Goal: Find specific page/section

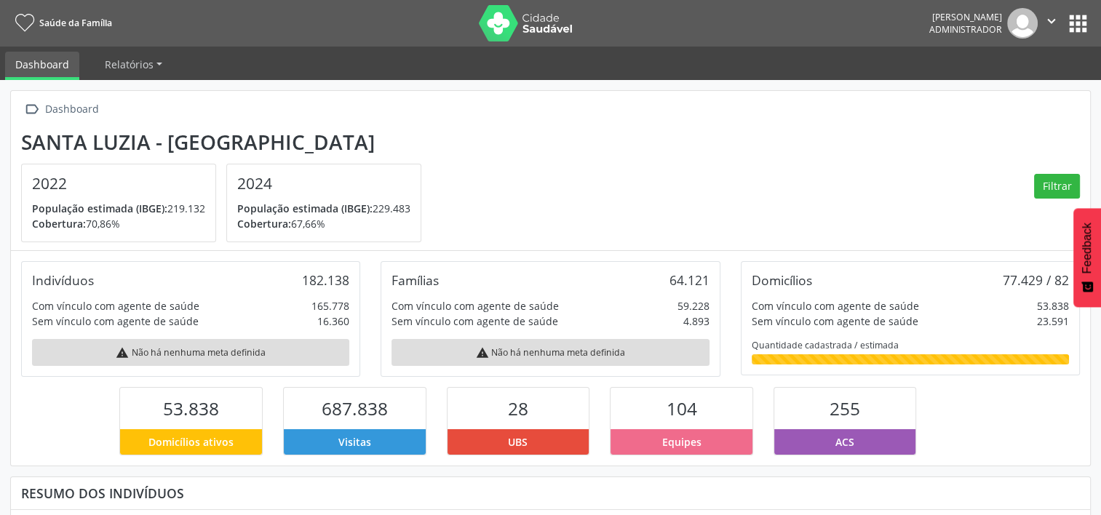
click at [1066, 36] on div "[PERSON_NAME] Administrador  Configurações Sair apps" at bounding box center [1010, 23] width 162 height 31
drag, startPoint x: 1070, startPoint y: 34, endPoint x: 1074, endPoint y: 28, distance: 7.5
click at [1070, 35] on button "apps" at bounding box center [1077, 23] width 25 height 25
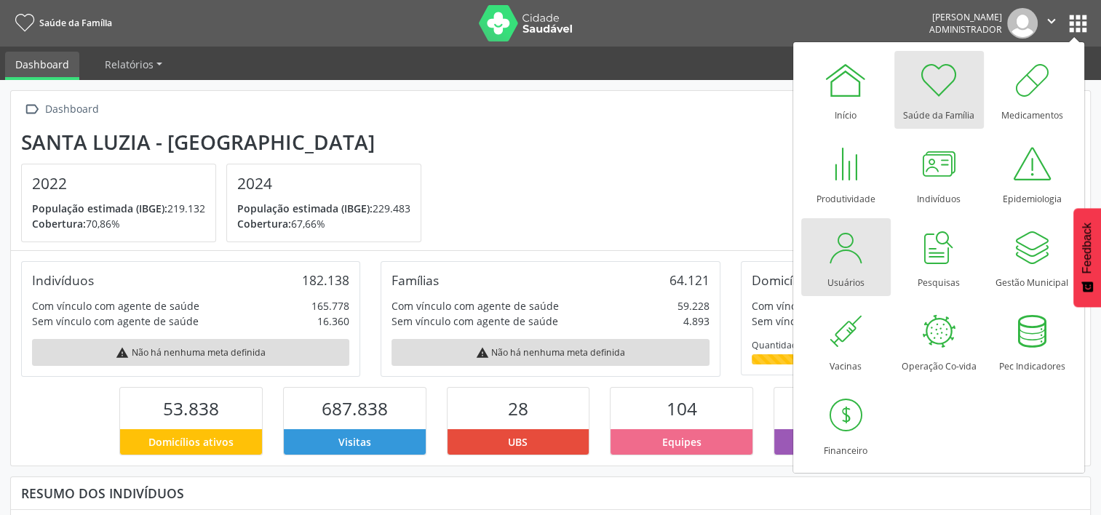
click at [832, 244] on div at bounding box center [846, 248] width 44 height 44
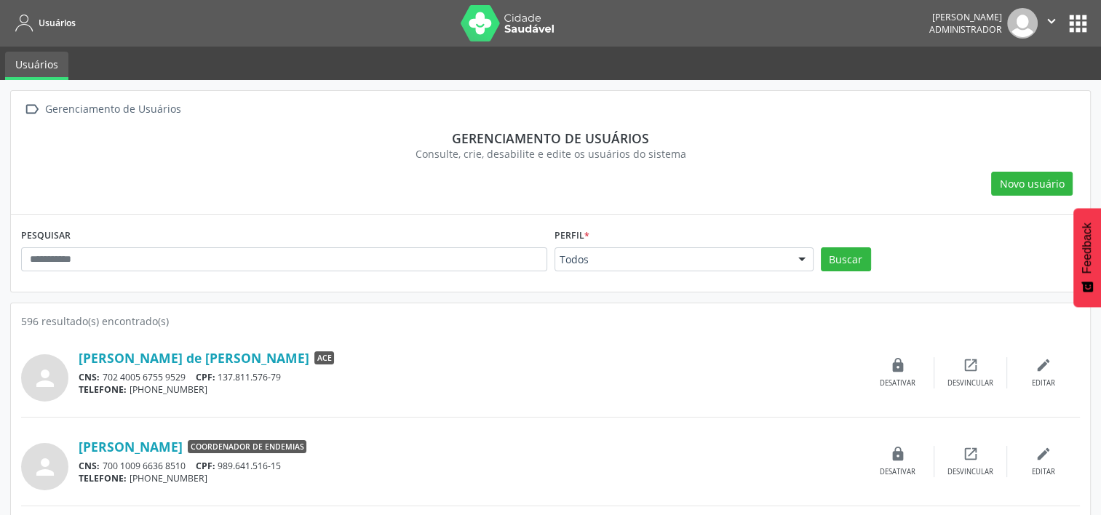
click at [161, 243] on div "PESQUISAR" at bounding box center [283, 253] width 533 height 57
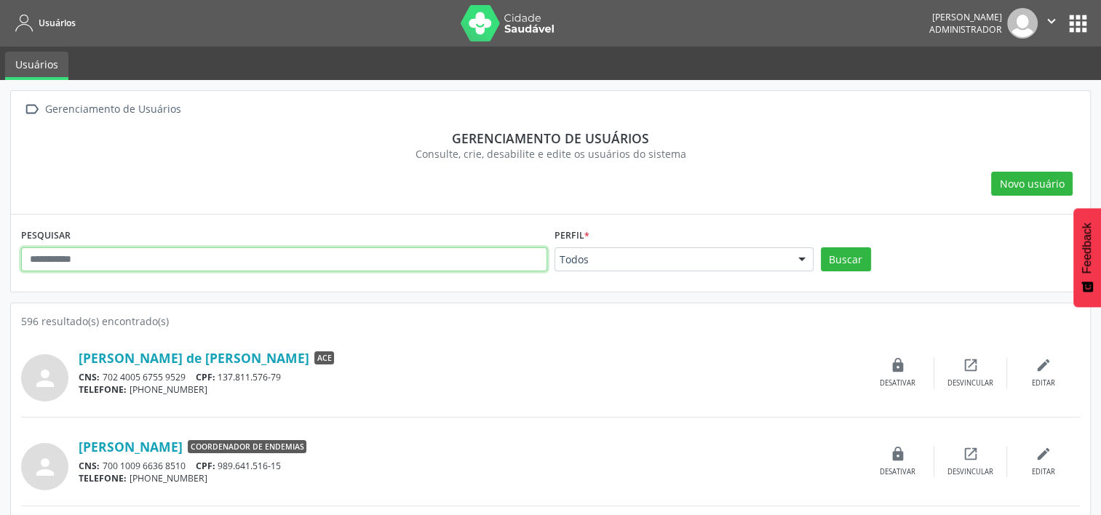
click at [160, 247] on input "text" at bounding box center [284, 259] width 526 height 25
type input "**********"
click at [821, 247] on button "Buscar" at bounding box center [846, 259] width 50 height 25
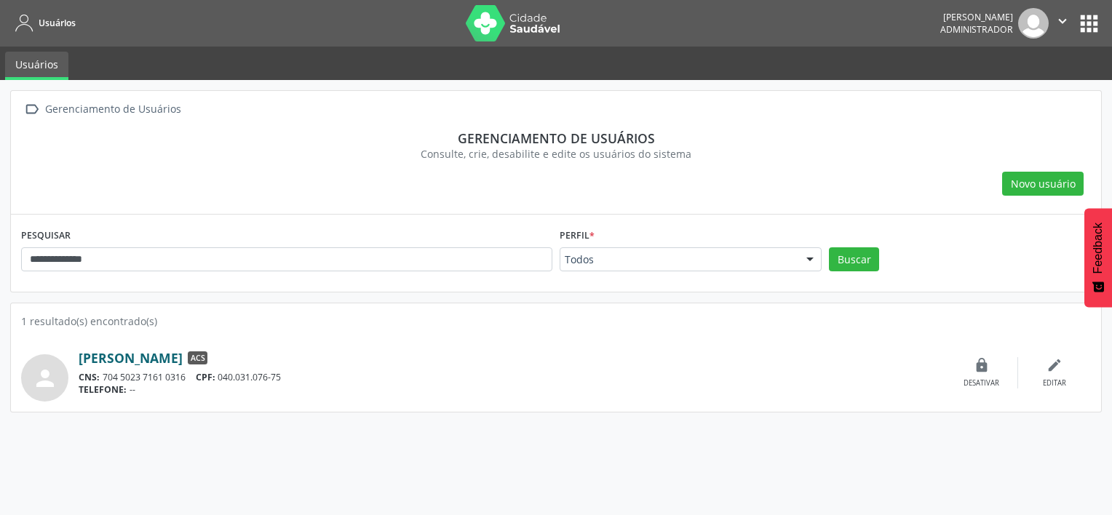
click at [174, 355] on link "[PERSON_NAME]" at bounding box center [131, 358] width 104 height 16
